Goal: Task Accomplishment & Management: Manage account settings

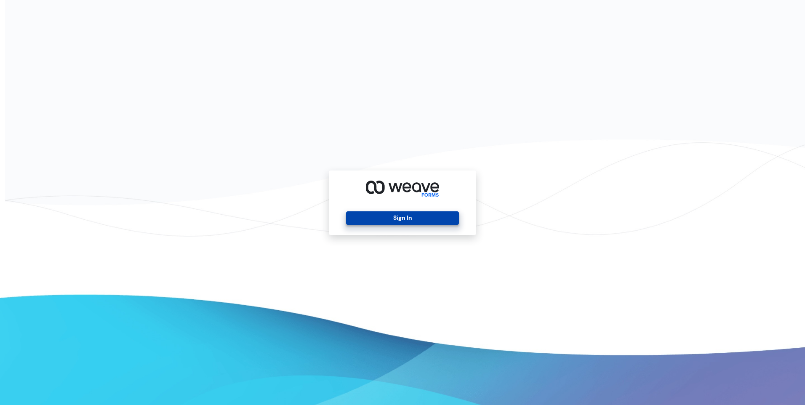
click at [391, 224] on div "Sign In" at bounding box center [402, 202] width 147 height 64
click at [390, 216] on button "Sign In" at bounding box center [402, 217] width 112 height 13
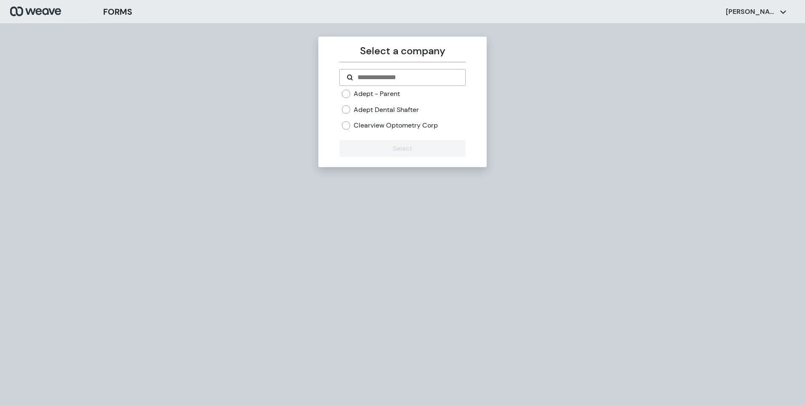
click at [374, 104] on div "Adept - Parent Adept Dental Shafter Clearview Optometry Corp" at bounding box center [403, 109] width 123 height 41
click at [359, 107] on label "Adept Dental Shafter" at bounding box center [386, 109] width 65 height 9
click at [386, 144] on button "Select" at bounding box center [402, 148] width 126 height 17
